Goal: Task Accomplishment & Management: Use online tool/utility

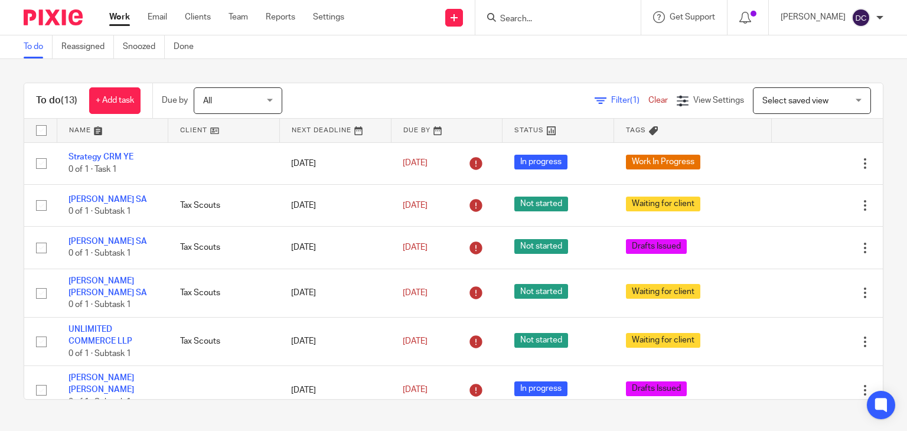
click at [231, 17] on link "Team" at bounding box center [238, 17] width 19 height 12
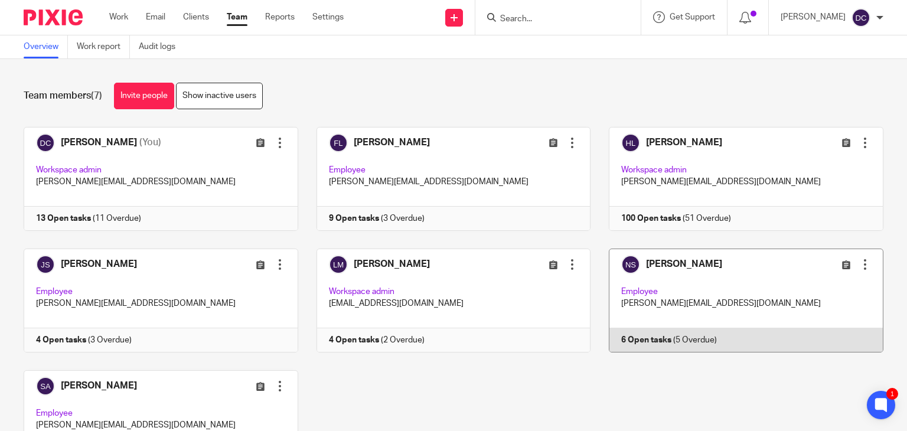
click at [651, 281] on link at bounding box center [736, 301] width 293 height 104
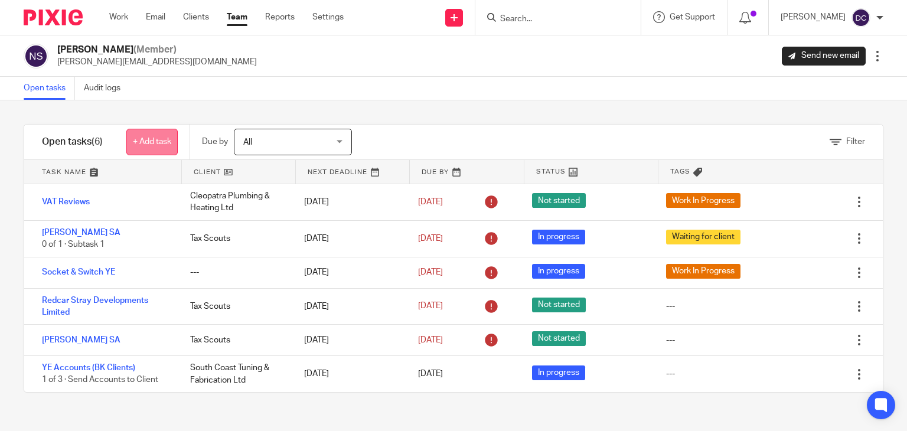
click at [159, 145] on link "+ Add task" at bounding box center [151, 142] width 51 height 27
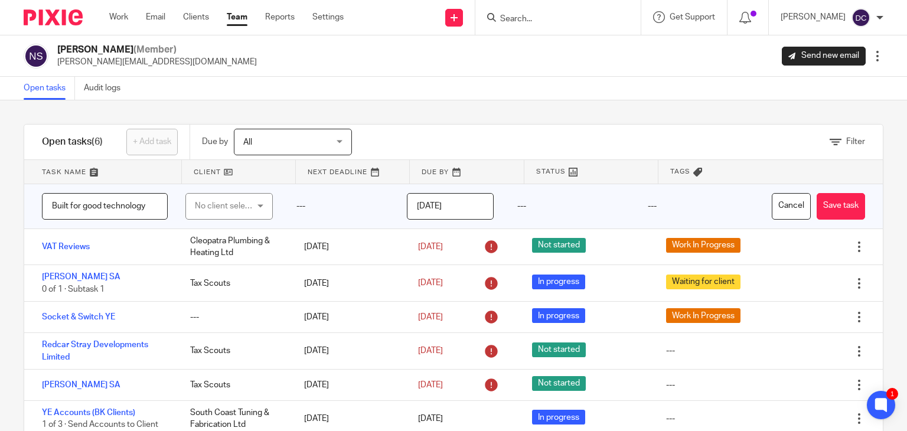
type input "Built for good technology"
click at [221, 204] on div "No client selected" at bounding box center [225, 206] width 61 height 25
type input "Tax Scouts"
click at [236, 269] on li "Tax Scouts" at bounding box center [223, 265] width 83 height 24
click at [449, 203] on input "[DATE]" at bounding box center [450, 206] width 87 height 27
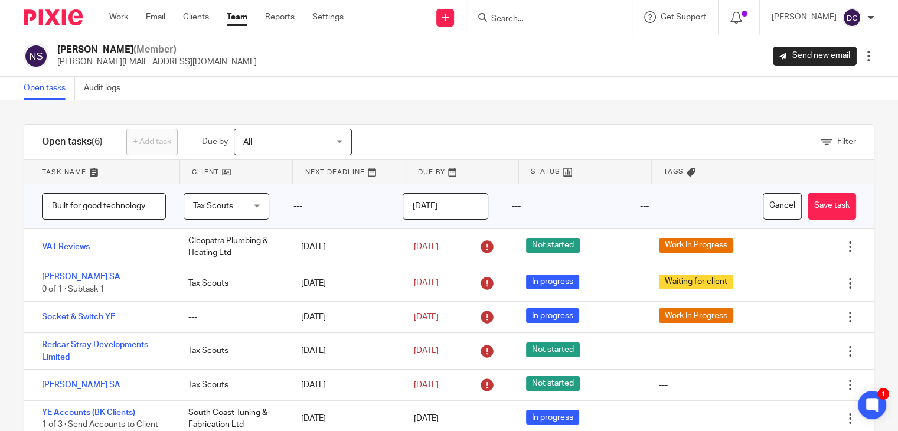
click at [446, 202] on input "2025-08-24" at bounding box center [446, 206] width 86 height 27
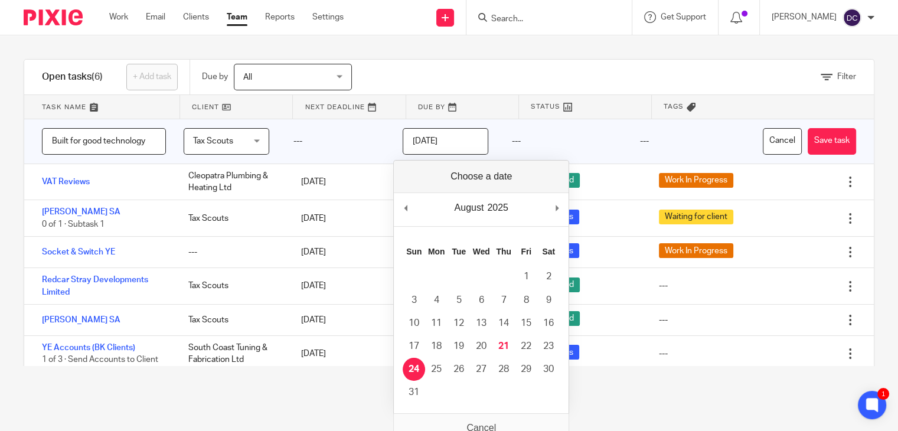
scroll to position [76, 0]
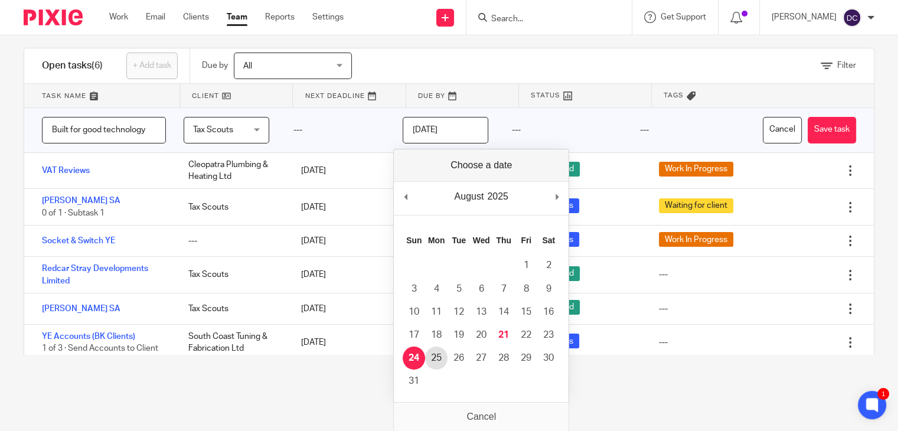
type input "2025-08-25"
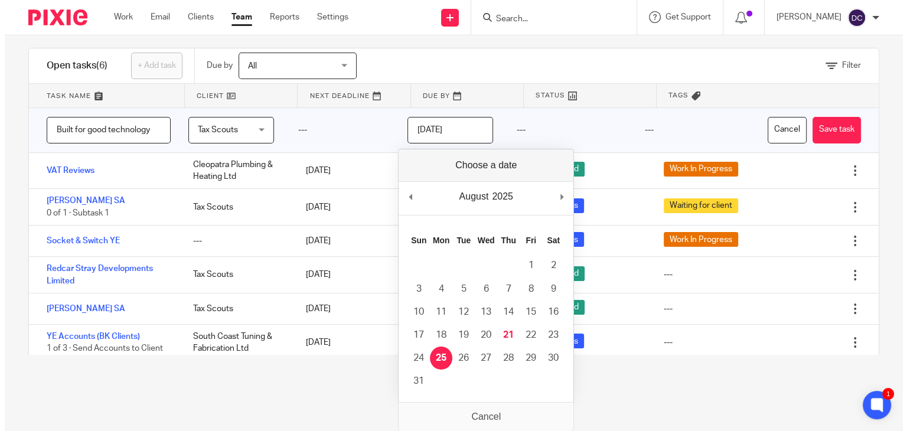
scroll to position [0, 0]
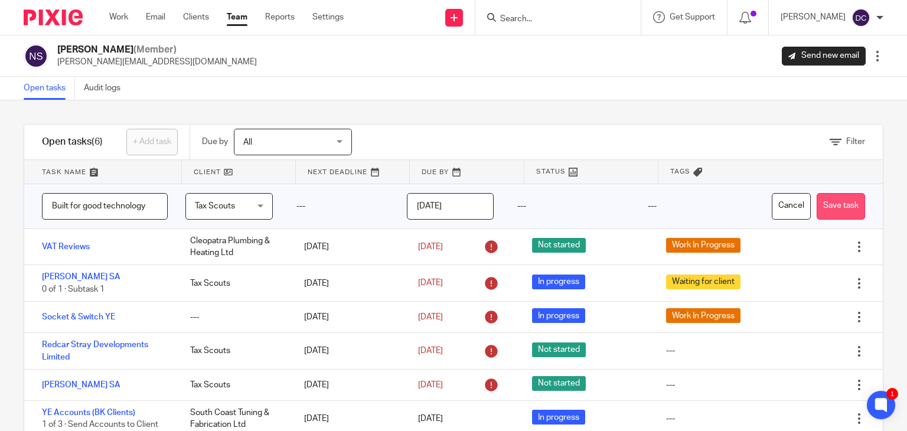
click at [831, 204] on button "Save task" at bounding box center [841, 206] width 48 height 27
